Goal: Task Accomplishment & Management: Manage account settings

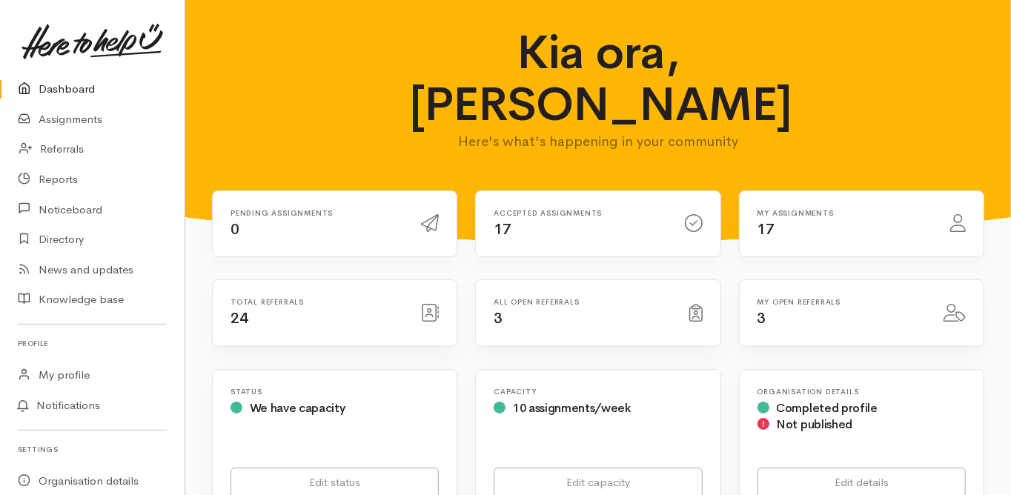
click at [79, 89] on link "Dashboard" at bounding box center [92, 89] width 185 height 30
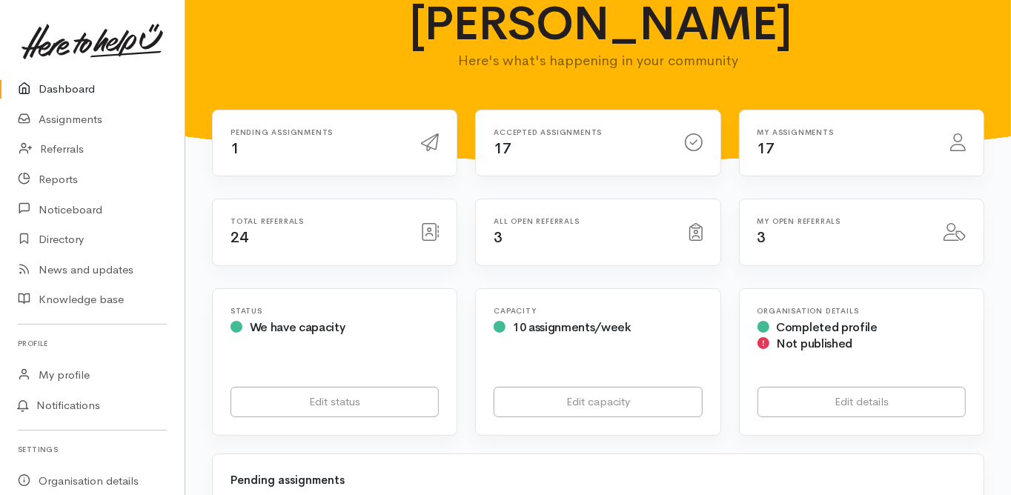
scroll to position [237, 0]
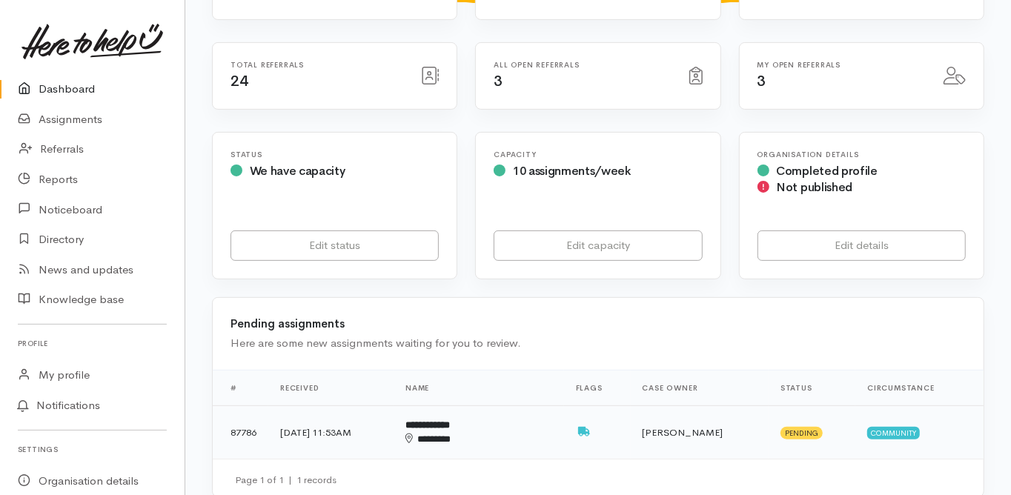
click at [450, 420] on b "**********" at bounding box center [428, 425] width 44 height 10
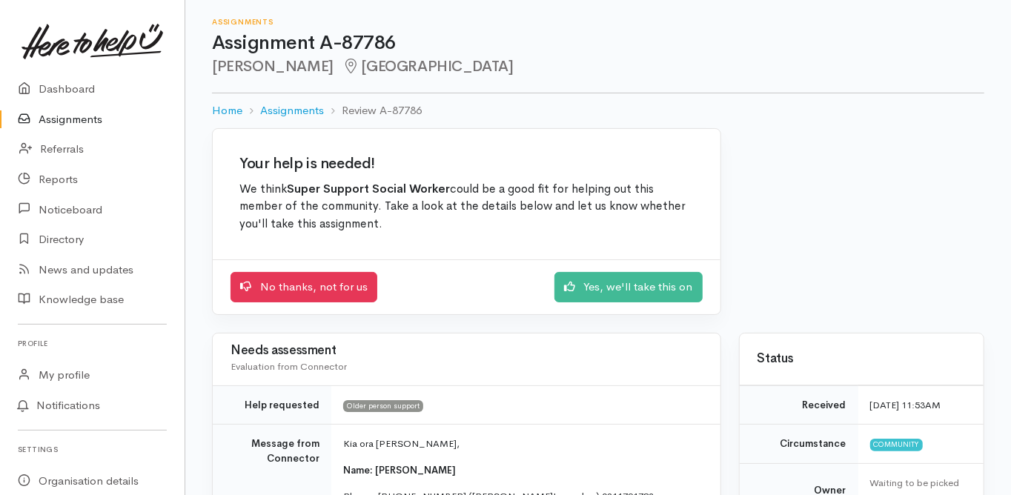
click at [624, 304] on div "No thanks, not for us Yes, we'll take this on" at bounding box center [467, 287] width 508 height 55
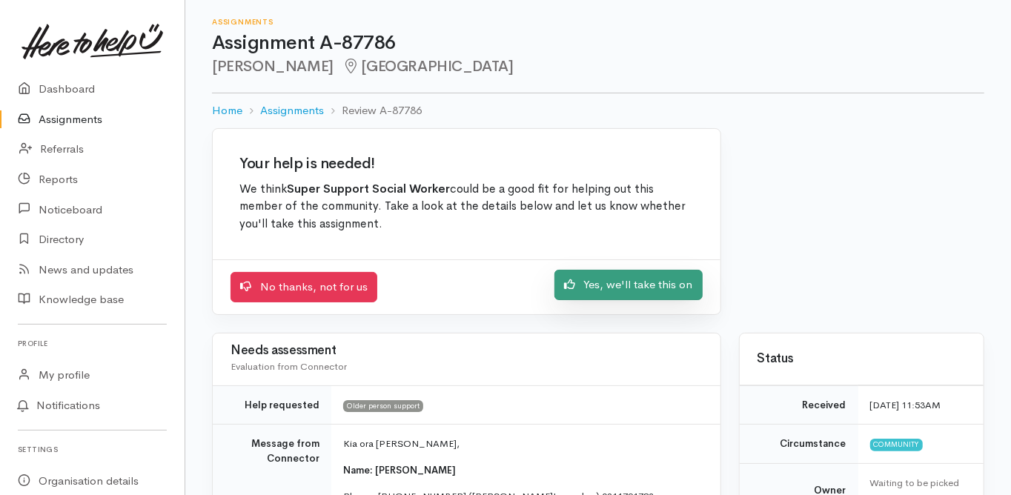
click at [618, 288] on link "Yes, we'll take this on" at bounding box center [629, 285] width 148 height 30
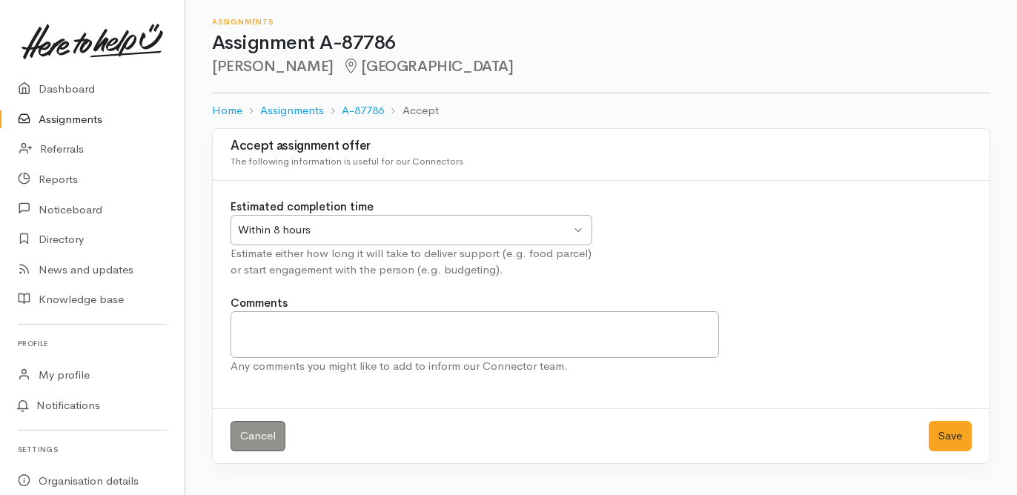
click at [280, 225] on div "Within 8 hours" at bounding box center [404, 230] width 333 height 17
click at [950, 434] on button "Save" at bounding box center [950, 436] width 43 height 30
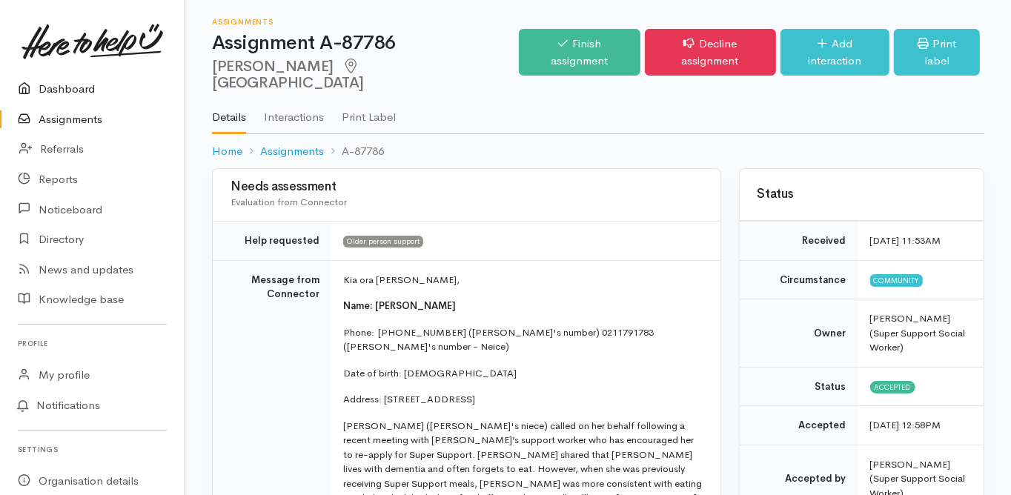
click at [65, 85] on link "Dashboard" at bounding box center [92, 89] width 185 height 30
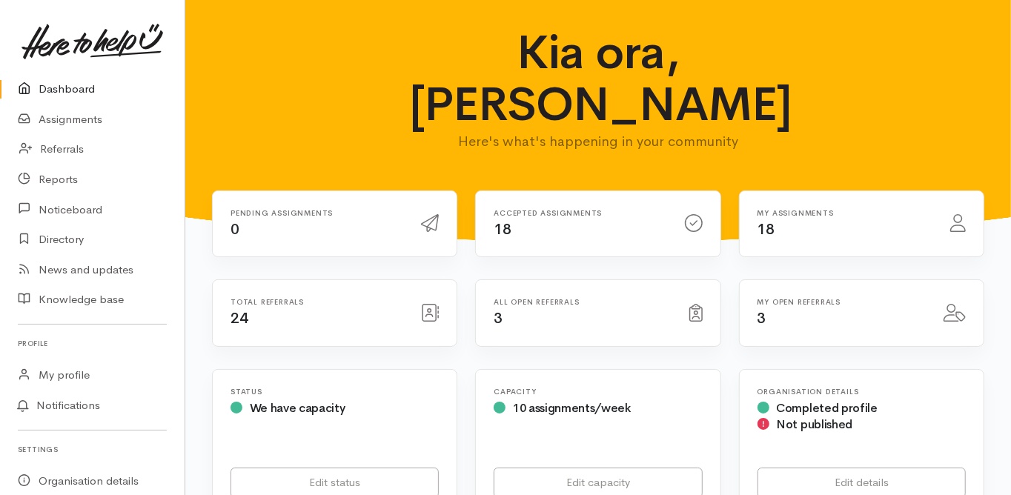
click at [83, 87] on link "Dashboard" at bounding box center [92, 89] width 185 height 30
click at [87, 117] on link "Assignments" at bounding box center [92, 120] width 185 height 30
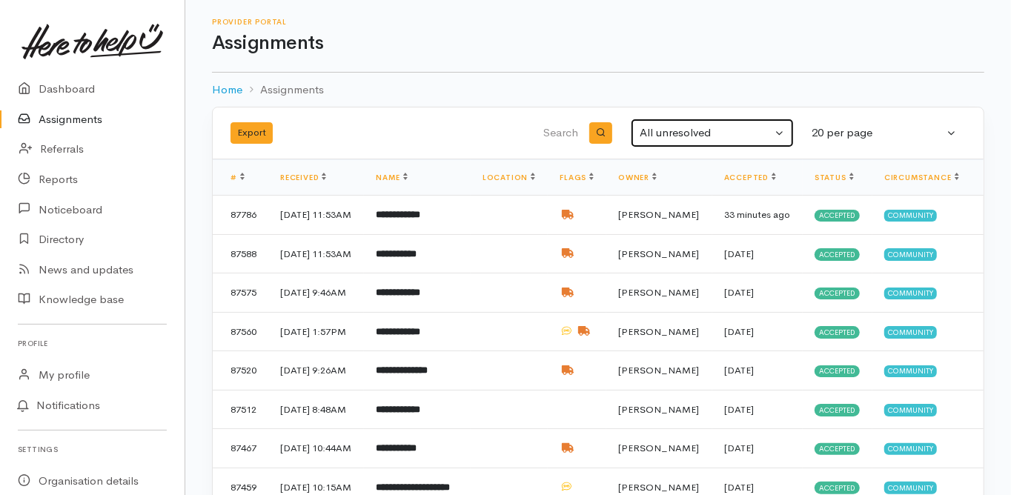
click at [670, 135] on div "All unresolved" at bounding box center [706, 133] width 132 height 17
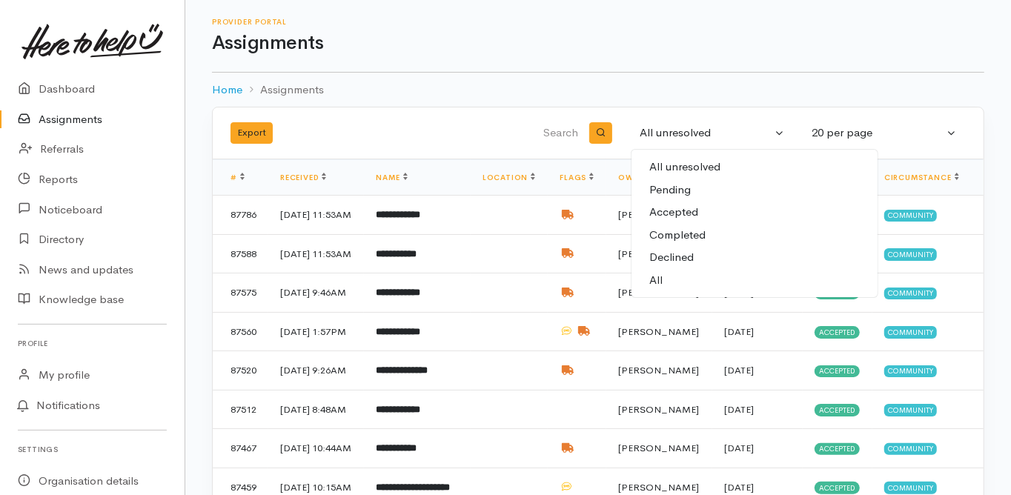
click at [662, 280] on span "All" at bounding box center [656, 280] width 13 height 17
select select "All"
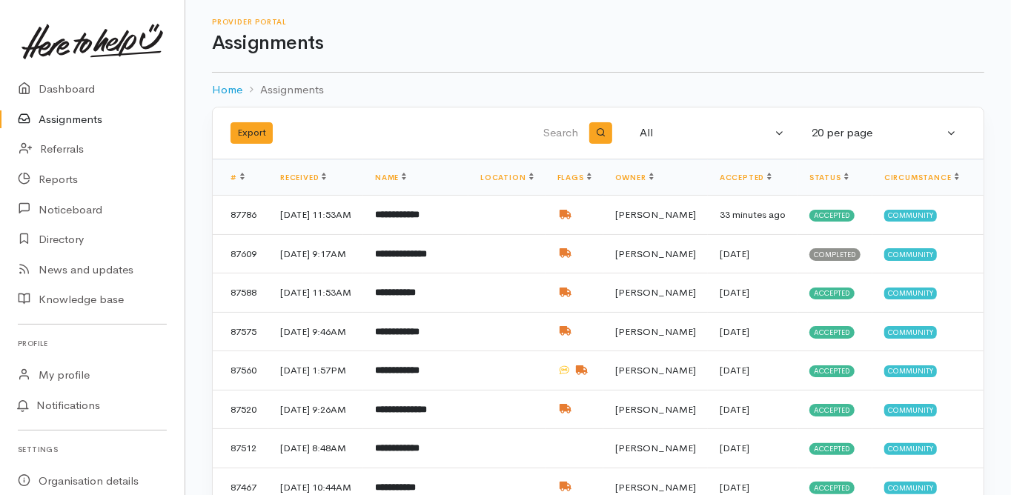
click at [550, 125] on input "search" at bounding box center [506, 134] width 151 height 36
type input "joan"
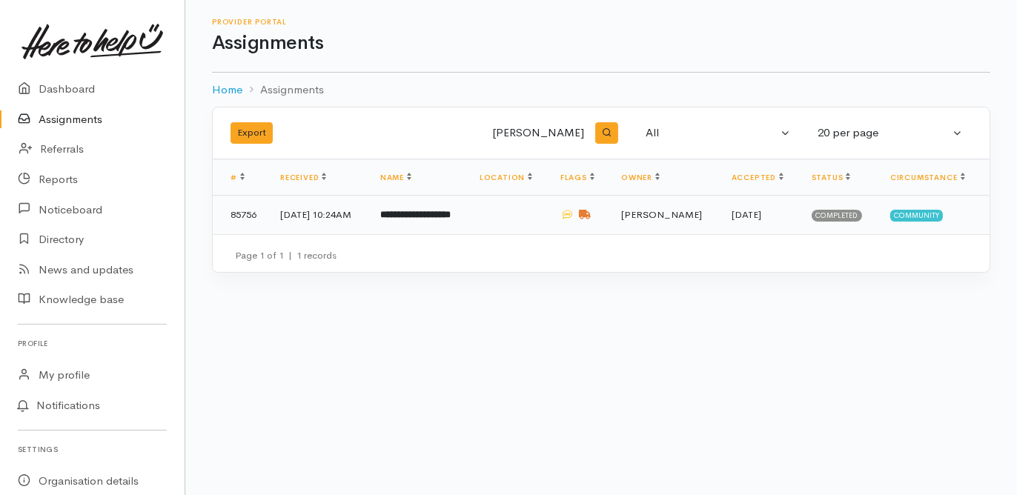
click at [431, 221] on td "**********" at bounding box center [418, 215] width 99 height 39
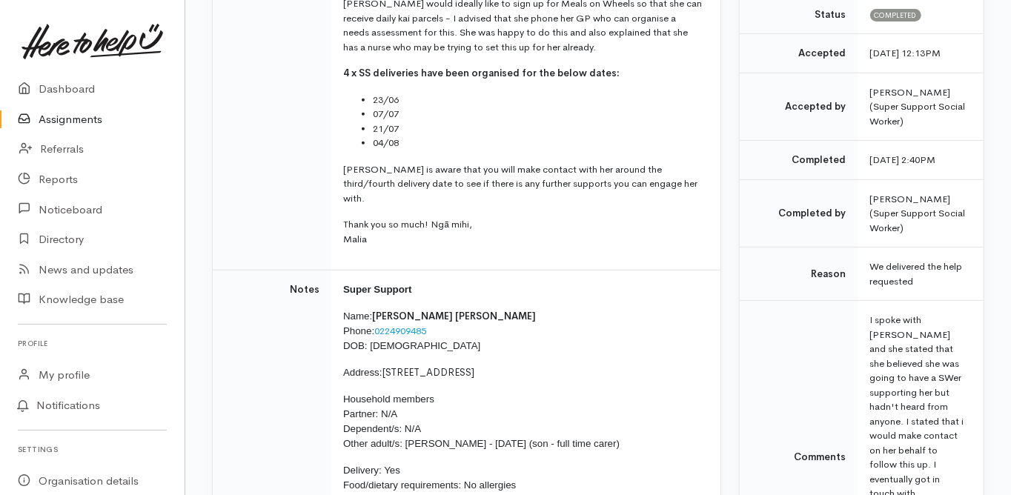
scroll to position [415, 0]
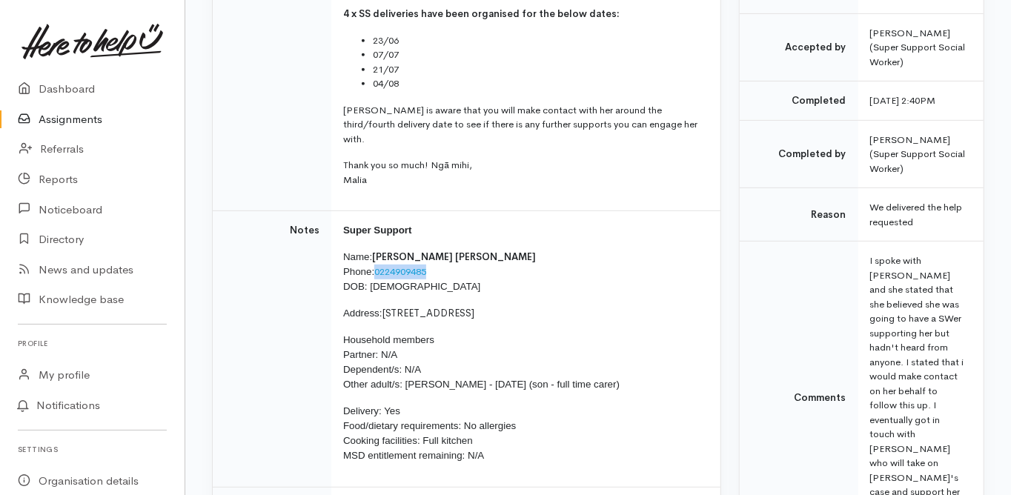
drag, startPoint x: 435, startPoint y: 254, endPoint x: 377, endPoint y: 255, distance: 57.8
click at [377, 255] on p "Name: [PERSON_NAME] [PERSON_NAME] Phone: [PHONE_NUMBER] DOB: [DEMOGRAPHIC_DATA]" at bounding box center [523, 272] width 360 height 44
copy link "0224909485"
drag, startPoint x: 421, startPoint y: 271, endPoint x: 371, endPoint y: 275, distance: 50.6
click at [371, 275] on p "Name: [PERSON_NAME] [PERSON_NAME] Phone: [PHONE_NUMBER] DOB: [DEMOGRAPHIC_DATA]" at bounding box center [523, 272] width 360 height 44
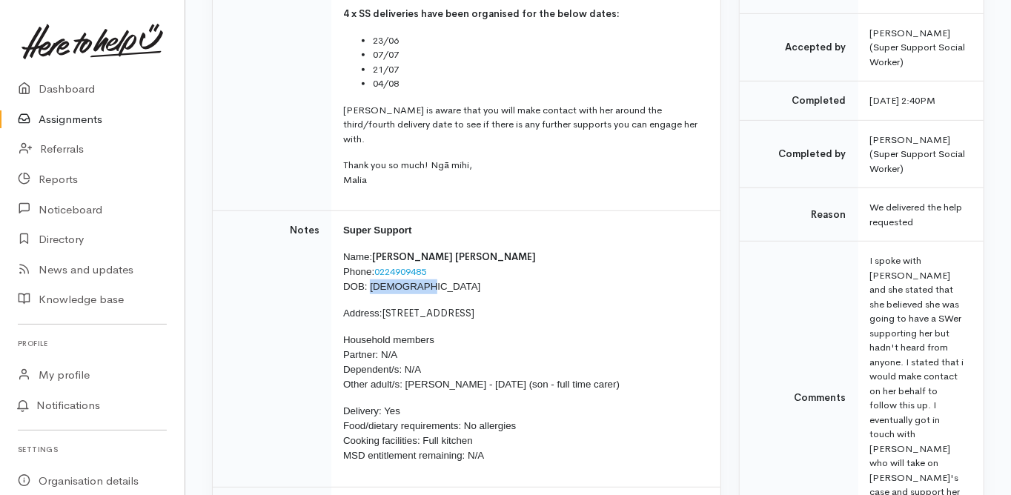
copy span "[DATE]"
drag, startPoint x: 385, startPoint y: 297, endPoint x: 533, endPoint y: 303, distance: 148.4
click at [533, 306] on p "Address: [STREET_ADDRESS]" at bounding box center [523, 313] width 360 height 15
copy span "[STREET_ADDRESS]"
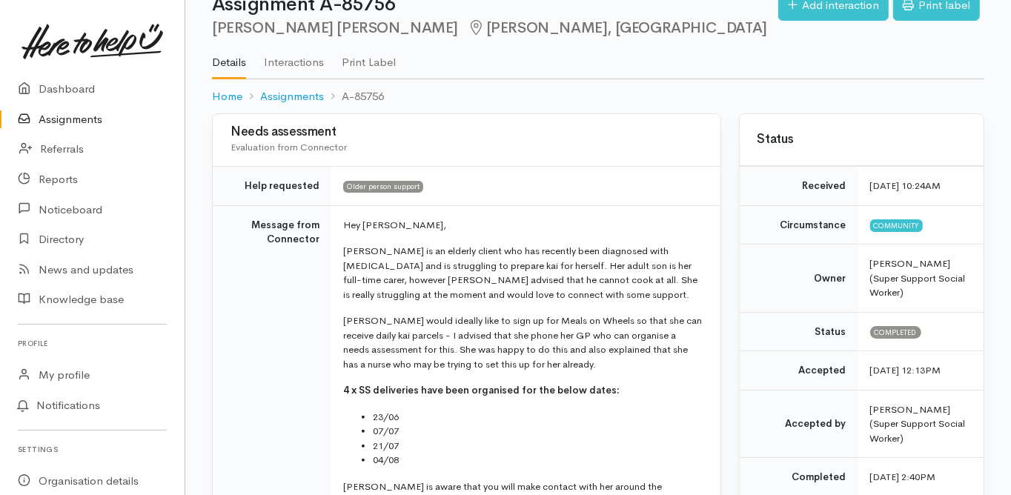
scroll to position [59, 0]
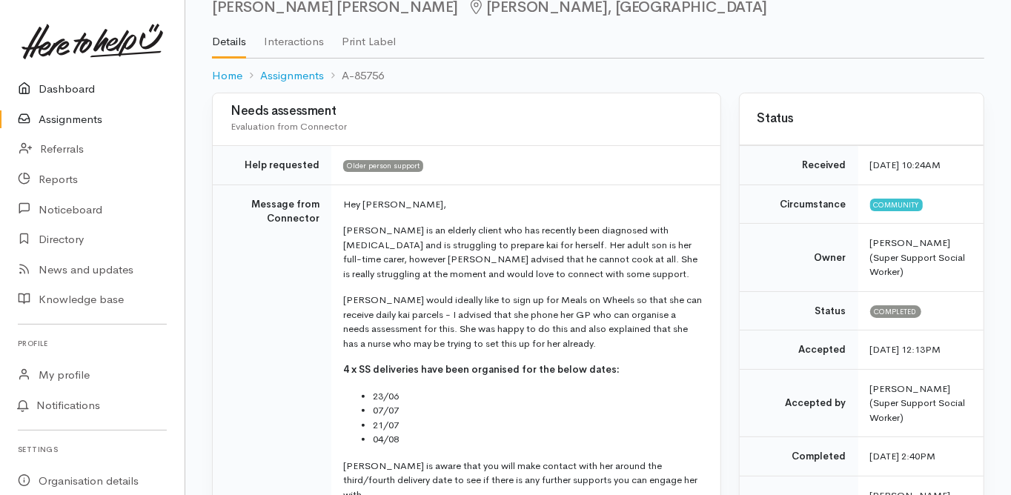
click at [74, 97] on link "Dashboard" at bounding box center [92, 89] width 185 height 30
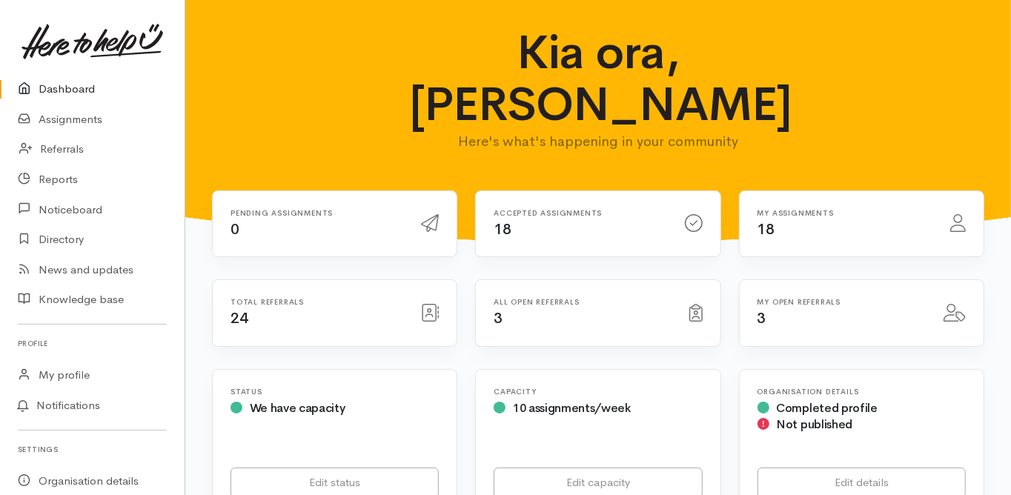
click at [68, 84] on link "Dashboard" at bounding box center [92, 89] width 185 height 30
